Goal: Information Seeking & Learning: Find specific fact

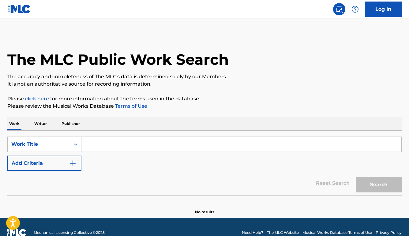
click at [139, 148] on input "Search Form" at bounding box center [242, 144] width 320 height 15
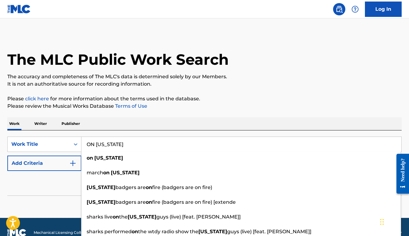
type input "ON [US_STATE]"
click at [51, 165] on button "Add Criteria" at bounding box center [44, 162] width 74 height 15
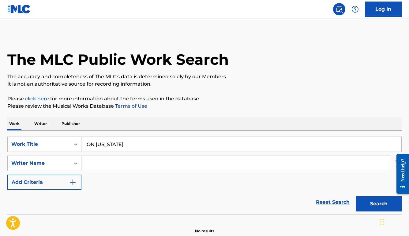
click at [95, 164] on input "Search Form" at bounding box center [236, 163] width 309 height 15
type input "[PERSON_NAME]"
click at [356, 196] on button "Search" at bounding box center [379, 203] width 46 height 15
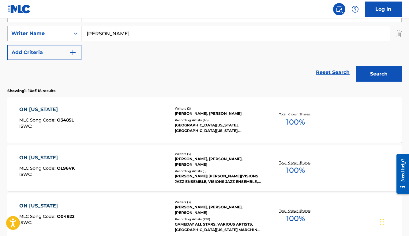
scroll to position [131, 0]
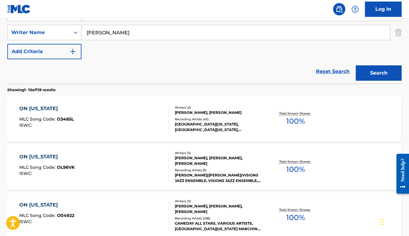
click at [139, 125] on div "ON [US_STATE] MLC Song Code : O3485L ISWC :" at bounding box center [94, 119] width 150 height 28
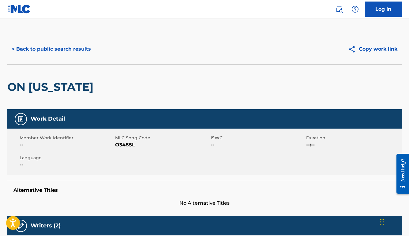
click at [74, 53] on button "< Back to public search results" at bounding box center [51, 48] width 88 height 15
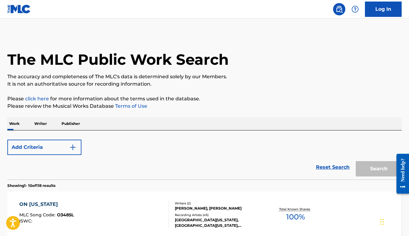
scroll to position [130, 0]
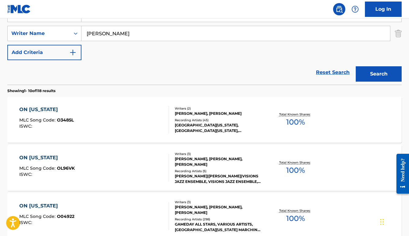
click at [143, 164] on div "ON [US_STATE] MLC Song Code : OL96VK ISWC :" at bounding box center [94, 168] width 150 height 28
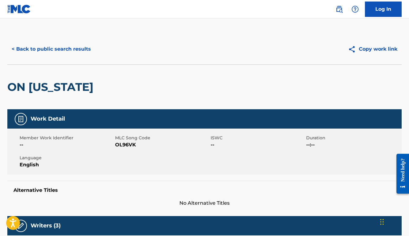
click at [80, 53] on button "< Back to public search results" at bounding box center [51, 48] width 88 height 15
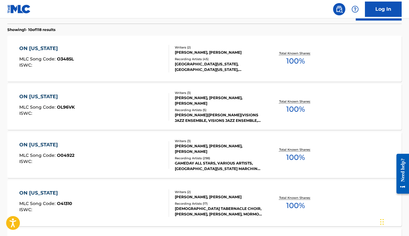
scroll to position [191, 0]
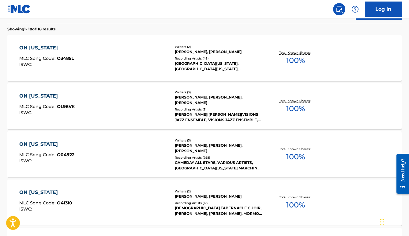
click at [133, 158] on div "ON [US_STATE] MLC Song Code : O04922 ISWC :" at bounding box center [94, 154] width 150 height 28
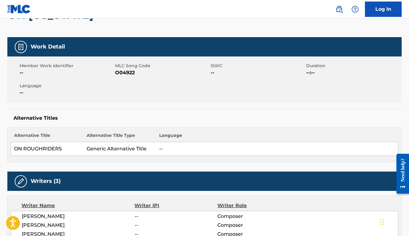
scroll to position [4, 0]
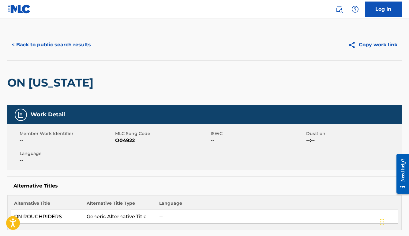
click at [69, 34] on div "< Back to public search results Copy work link" at bounding box center [204, 44] width 395 height 31
click at [70, 40] on button "< Back to public search results" at bounding box center [51, 44] width 88 height 15
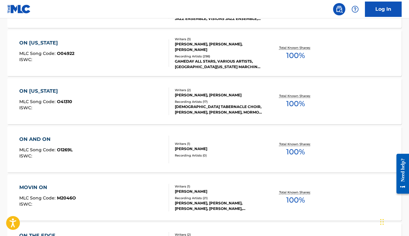
scroll to position [293, 0]
click at [131, 120] on div "ON [US_STATE] MLC Song Code : O41310 ISWC : Writers ( 2 ) [PERSON_NAME], [PERSO…" at bounding box center [204, 101] width 395 height 46
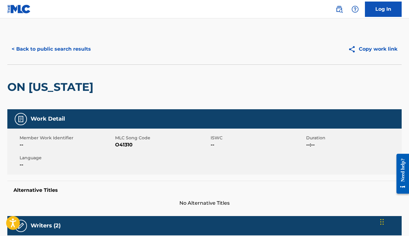
click at [68, 47] on button "< Back to public search results" at bounding box center [51, 48] width 88 height 15
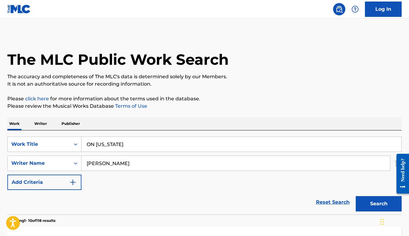
scroll to position [327, 0]
